Goal: Task Accomplishment & Management: Use online tool/utility

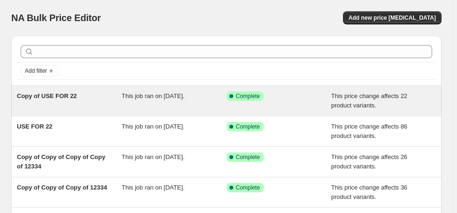
click at [48, 99] on span "Copy of USE FOR 22" at bounding box center [47, 96] width 60 height 7
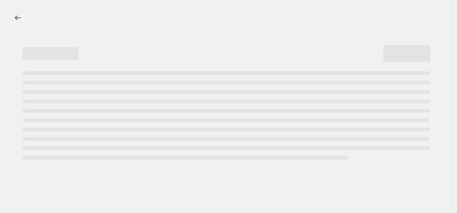
select select "margin"
select select "no_change"
select select "product_status"
select select "draft"
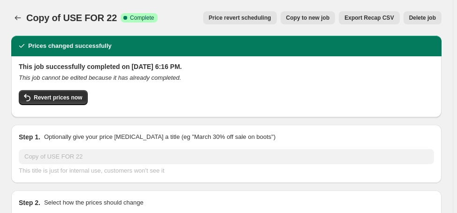
click at [426, 18] on span "Delete job" at bounding box center [423, 18] width 27 height 8
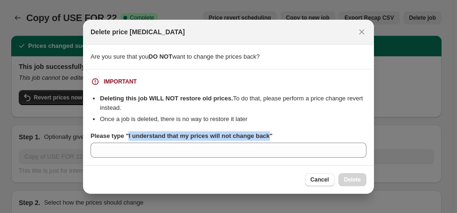
drag, startPoint x: 128, startPoint y: 137, endPoint x: 263, endPoint y: 135, distance: 134.8
click at [267, 138] on b "Please type "I understand that my prices will not change back"" at bounding box center [182, 135] width 182 height 7
copy b "I understand that my prices will not change back"
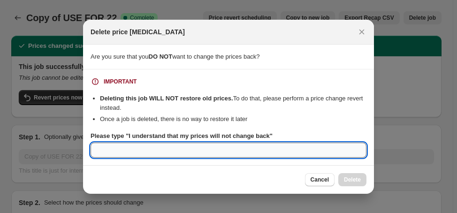
paste input "I understand that my prices will not change back"
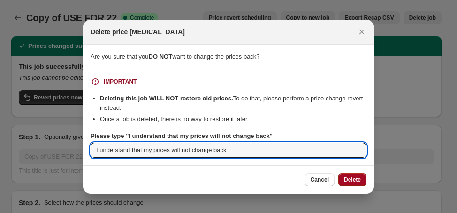
type input "I understand that my prices will not change back"
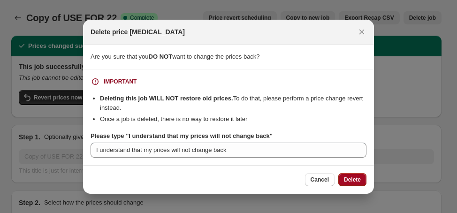
click at [352, 178] on span "Delete" at bounding box center [352, 180] width 17 height 8
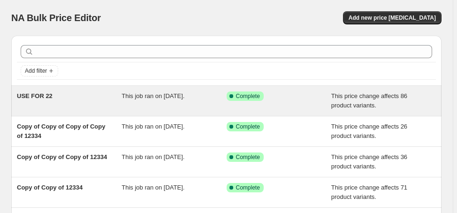
click at [46, 94] on span "USE FOR 22" at bounding box center [35, 96] width 36 height 7
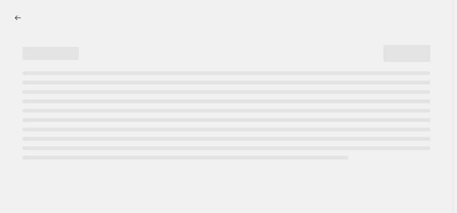
select select "margin"
select select "no_change"
select select "product_status"
select select "draft"
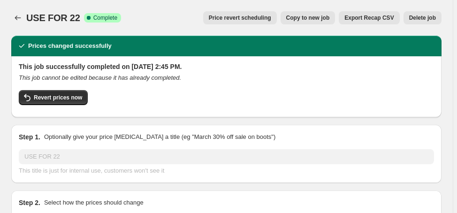
click at [326, 15] on span "Copy to new job" at bounding box center [308, 18] width 44 height 8
select select "margin"
select select "no_change"
select select "product_status"
select select "draft"
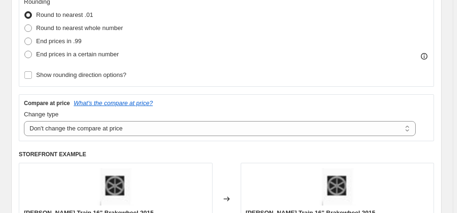
scroll to position [263, 0]
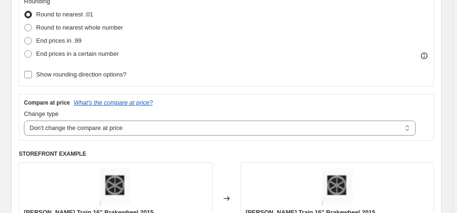
click at [121, 77] on span "Show rounding direction options?" at bounding box center [81, 74] width 90 height 7
click at [32, 77] on input "Show rounding direction options?" at bounding box center [28, 75] width 8 height 8
checkbox input "true"
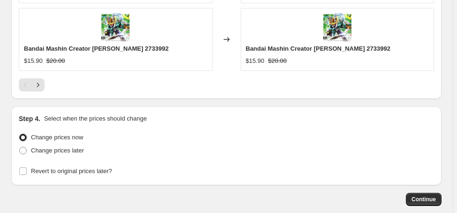
scroll to position [1159, 0]
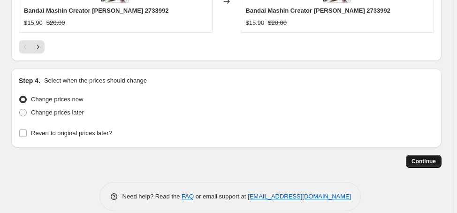
click at [434, 158] on span "Continue" at bounding box center [424, 162] width 24 height 8
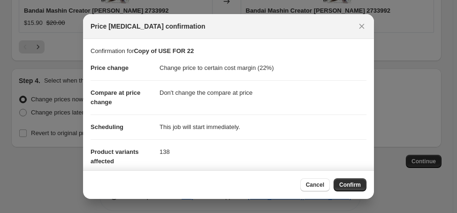
click at [343, 180] on button "Confirm" at bounding box center [350, 184] width 33 height 13
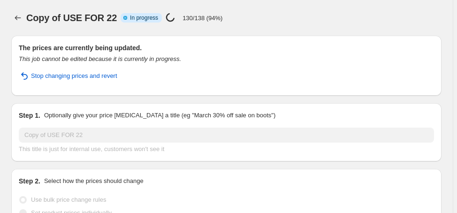
select select "margin"
select select "no_change"
select select "product_status"
select select "draft"
